Goal: Information Seeking & Learning: Learn about a topic

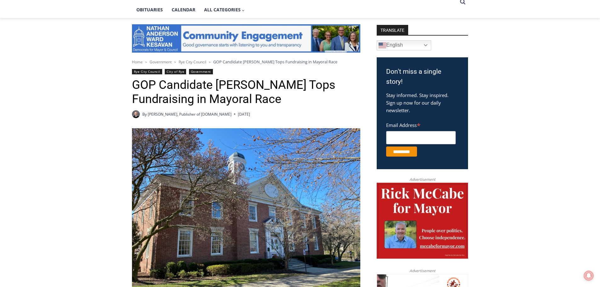
scroll to position [126, 0]
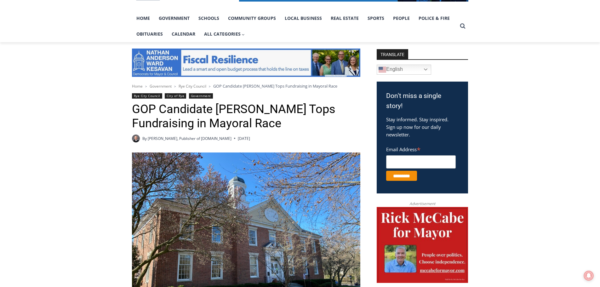
drag, startPoint x: 134, startPoint y: 108, endPoint x: 278, endPoint y: 123, distance: 144.9
click at [278, 123] on h1 "GOP Candidate Bill Henderson Tops Fundraising in Mayoral Race" at bounding box center [246, 116] width 228 height 29
copy h1 "GOP Candidate Bill Henderson Tops Fundraising in Mayoral Race"
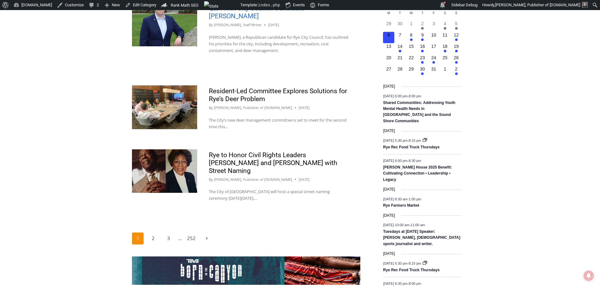
scroll to position [1007, 0]
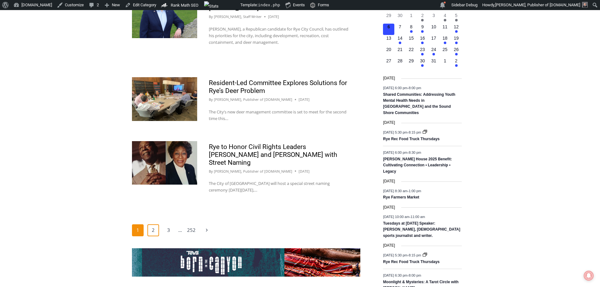
click at [152, 224] on link "2" at bounding box center [153, 230] width 12 height 12
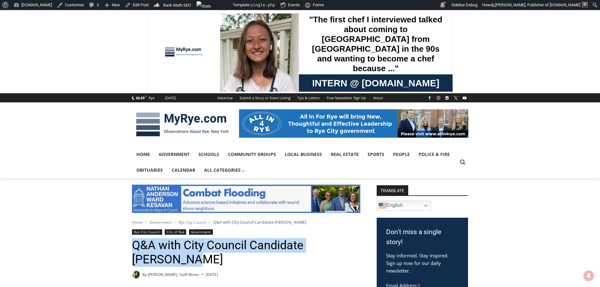
drag, startPoint x: 133, startPoint y: 243, endPoint x: 159, endPoint y: 257, distance: 29.0
click at [160, 257] on h1 "Q&A with City Council Candidate James Ward" at bounding box center [246, 252] width 228 height 29
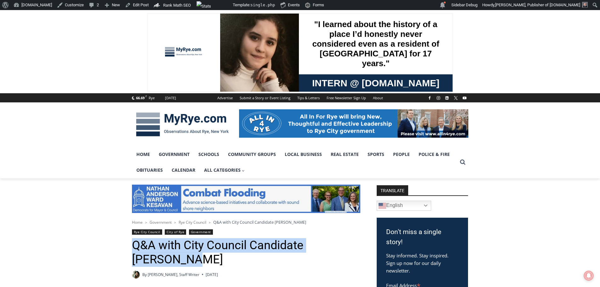
copy h1 "Q&A with City Council Candidate James Ward"
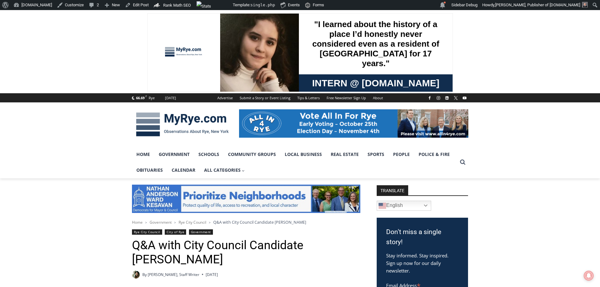
drag, startPoint x: 211, startPoint y: 254, endPoint x: 144, endPoint y: 246, distance: 66.6
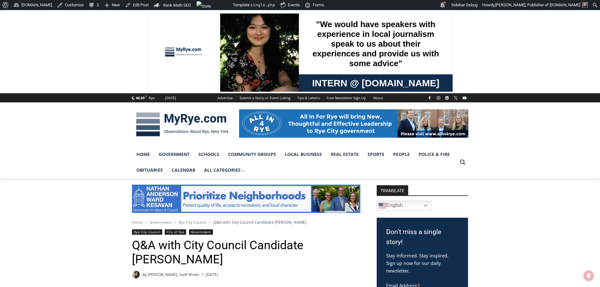
copy h1 "Q&A with City Council Candidate [PERSON_NAME]"
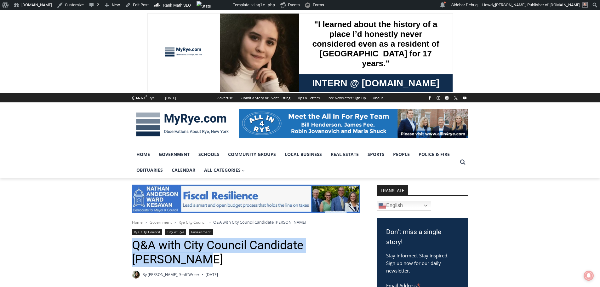
drag, startPoint x: 176, startPoint y: 259, endPoint x: 134, endPoint y: 246, distance: 43.5
copy h1 "Q&A with City Council Candidate Amy Kesavan"
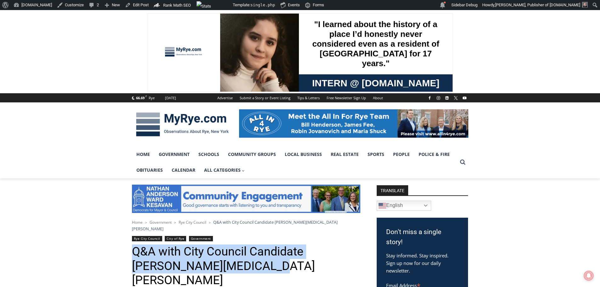
drag, startPoint x: 233, startPoint y: 257, endPoint x: 131, endPoint y: 244, distance: 102.2
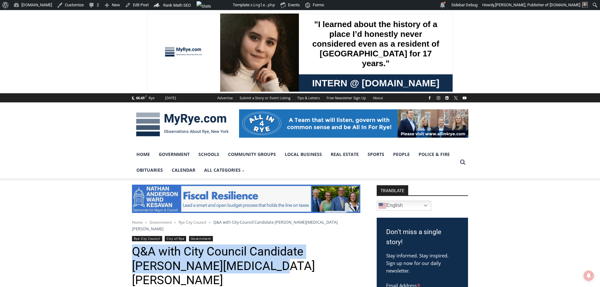
copy h1 "Q&A with City Council Candidate Robin Thrush Jovanovich"
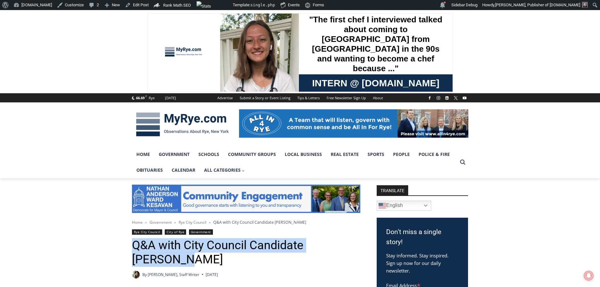
drag, startPoint x: 133, startPoint y: 244, endPoint x: 151, endPoint y: 260, distance: 23.9
click at [151, 260] on h1 "Q&A with City Council Candidate James Fee" at bounding box center [246, 252] width 228 height 29
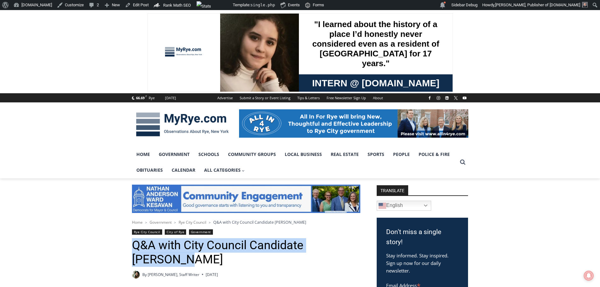
copy h1 "Q&A with City Council Candidate James Fee"
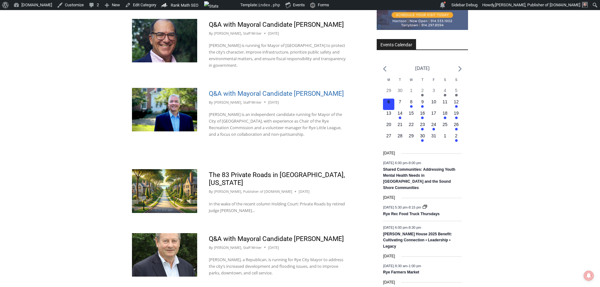
scroll to position [933, 0]
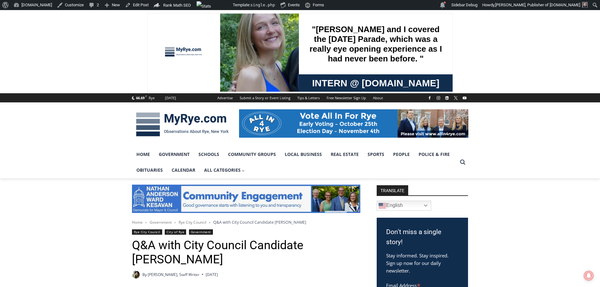
drag, startPoint x: 183, startPoint y: 257, endPoint x: 138, endPoint y: 246, distance: 46.2
click at [132, 246] on h1 "Q&A with City Council Candidate [PERSON_NAME]" at bounding box center [246, 252] width 228 height 29
copy h1 "Q&A with City Council Candidate [PERSON_NAME]"
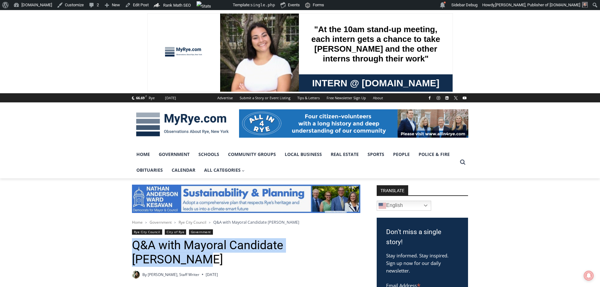
drag, startPoint x: 355, startPoint y: 246, endPoint x: 153, endPoint y: 244, distance: 202.4
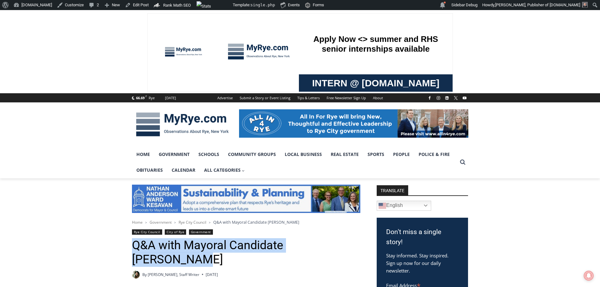
copy h1 "Q&A with Mayoral Candidate Josh Nathan"
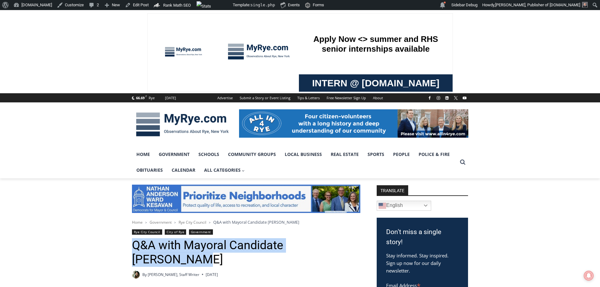
drag, startPoint x: 134, startPoint y: 244, endPoint x: 348, endPoint y: 245, distance: 214.1
click at [354, 245] on h1 "Q&A with Mayoral Candidate Rick McCabe" at bounding box center [246, 252] width 228 height 29
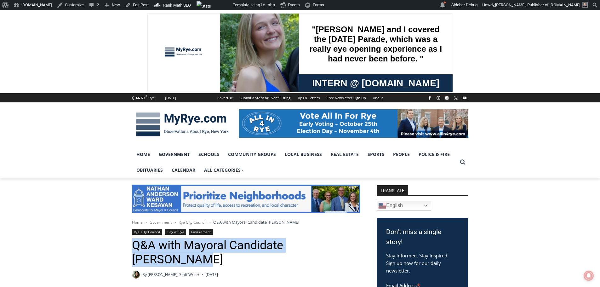
copy h1 "Q&A with Mayoral Candidate Rick McCabe"
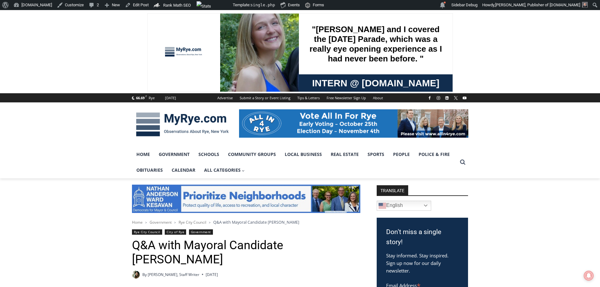
drag, startPoint x: 133, startPoint y: 241, endPoint x: 186, endPoint y: 257, distance: 55.4
click at [190, 256] on h1 "Q&A with Mayoral Candidate Bill Henderson" at bounding box center [246, 252] width 228 height 29
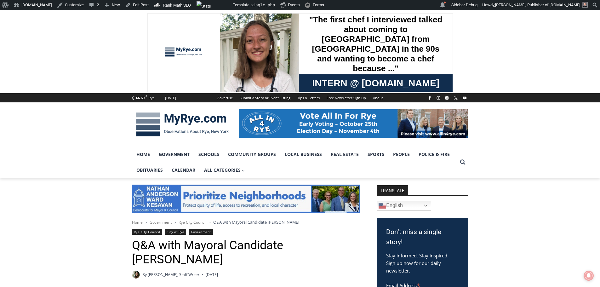
copy h1 "Q&A with Mayoral Candidate Bill Henderson"
